Goal: Task Accomplishment & Management: Manage account settings

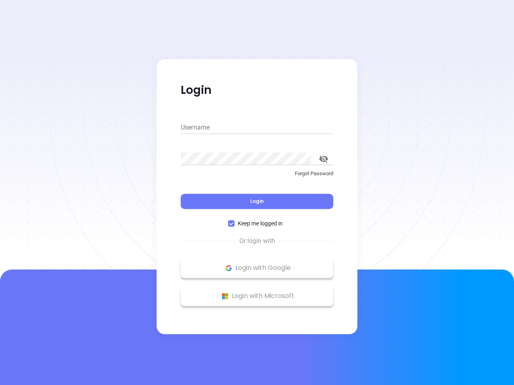
click at [257, 193] on div "Login" at bounding box center [257, 196] width 152 height 25
click at [257, 128] on input "Username" at bounding box center [257, 127] width 152 height 13
click at [323, 159] on icon "toggle password visibility" at bounding box center [323, 159] width 9 height 8
click at [257, 201] on span "Login" at bounding box center [257, 201] width 14 height 7
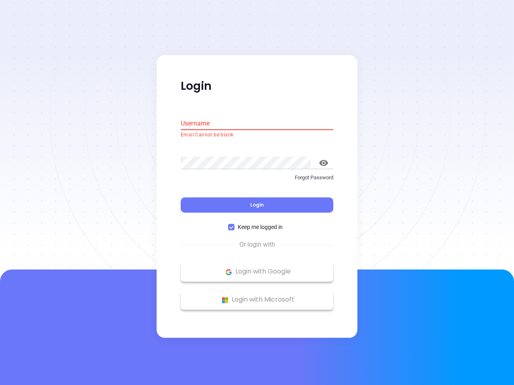
click at [257, 223] on span "Keep me logged in" at bounding box center [259, 227] width 51 height 9
click at [234, 224] on input "Keep me logged in" at bounding box center [231, 227] width 6 height 6
checkbox input "false"
click at [257, 268] on p "Login with Google" at bounding box center [257, 272] width 144 height 12
click at [257, 296] on p "Login with Microsoft" at bounding box center [257, 300] width 144 height 12
